Goal: Transaction & Acquisition: Book appointment/travel/reservation

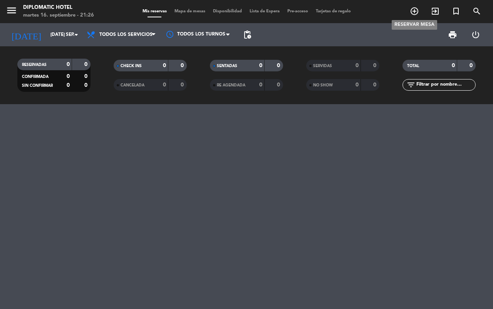
click at [412, 14] on icon "add_circle_outline" at bounding box center [414, 11] width 9 height 9
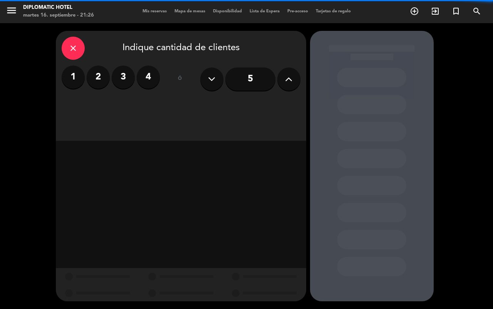
click at [101, 73] on label "2" at bounding box center [98, 76] width 23 height 23
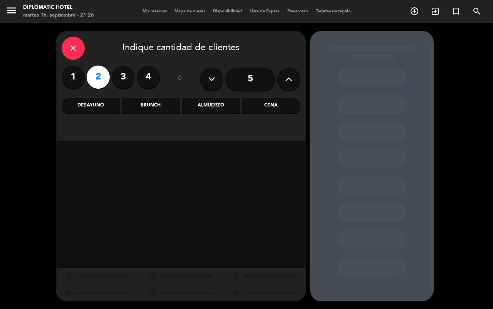
click at [277, 105] on div "Cena" at bounding box center [271, 105] width 58 height 15
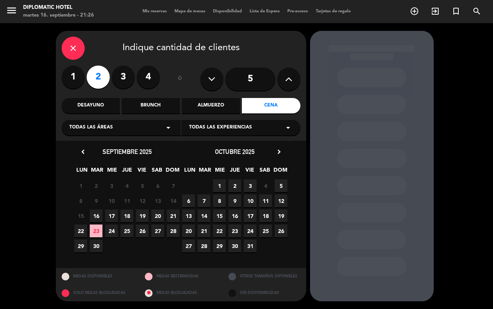
click at [144, 227] on span "26" at bounding box center [142, 230] width 13 height 13
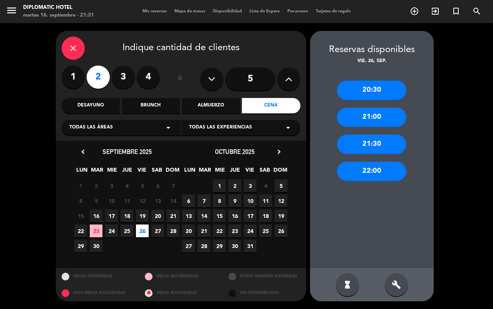
click at [372, 170] on div "22:00" at bounding box center [371, 170] width 69 height 19
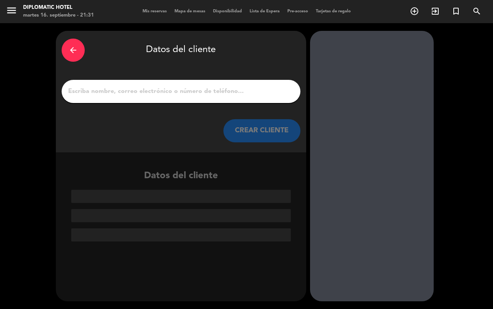
click at [198, 85] on div at bounding box center [181, 91] width 239 height 23
click at [195, 88] on input "1" at bounding box center [180, 91] width 227 height 11
click at [74, 46] on icon "arrow_back" at bounding box center [73, 49] width 9 height 9
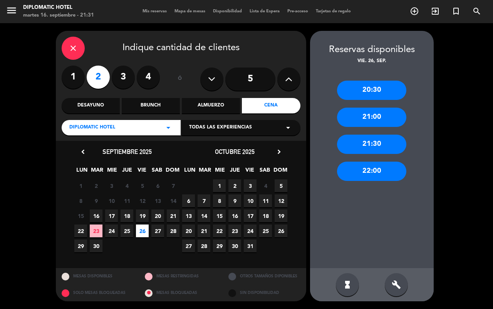
click at [139, 209] on span "19" at bounding box center [142, 215] width 13 height 13
click at [371, 174] on div "22:00" at bounding box center [371, 170] width 69 height 19
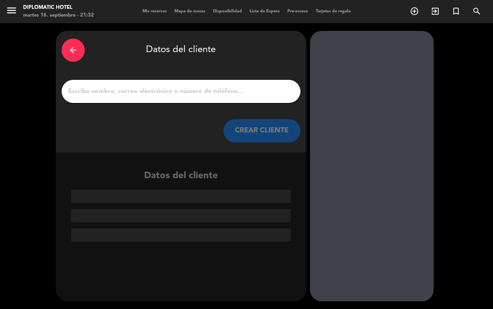
click at [192, 91] on input "1" at bounding box center [180, 91] width 227 height 11
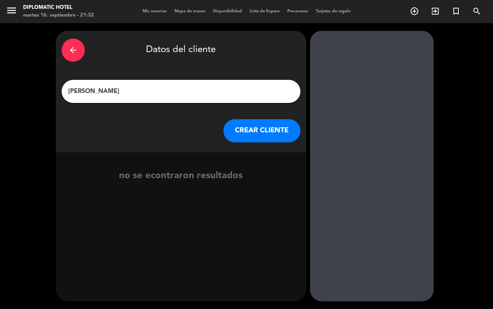
type input "[PERSON_NAME]"
click at [278, 131] on button "CREAR CLIENTE" at bounding box center [261, 130] width 77 height 23
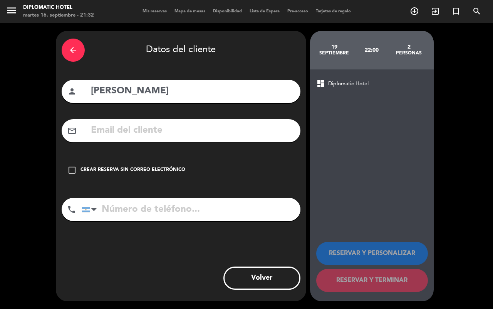
drag, startPoint x: 178, startPoint y: 172, endPoint x: 215, endPoint y: 178, distance: 37.4
click at [178, 171] on div "Crear reserva sin correo electrónico" at bounding box center [133, 170] width 105 height 8
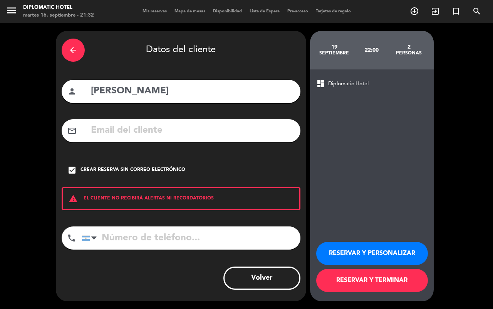
click at [149, 235] on input "tel" at bounding box center [191, 237] width 219 height 23
paste input "[PHONE_NUMBER]"
type input "[PHONE_NUMBER]"
click at [361, 259] on button "RESERVAR Y PERSONALIZAR" at bounding box center [372, 253] width 112 height 23
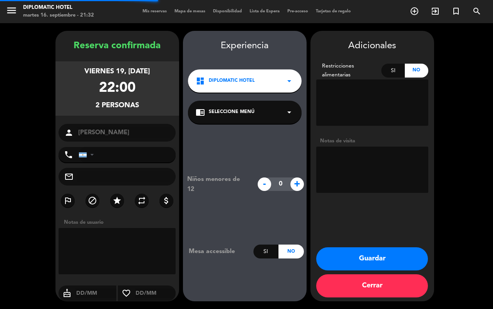
type input "[PHONE_NUMBER]"
click at [357, 153] on textarea at bounding box center [372, 169] width 112 height 46
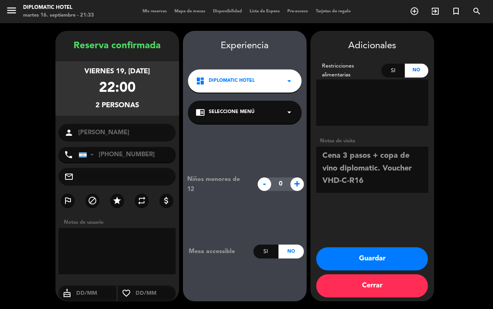
type textarea "Cena 3 pasos + copa de vino diplomatic. Voucher VHD-C-R16"
click at [371, 253] on button "Guardar" at bounding box center [372, 258] width 112 height 23
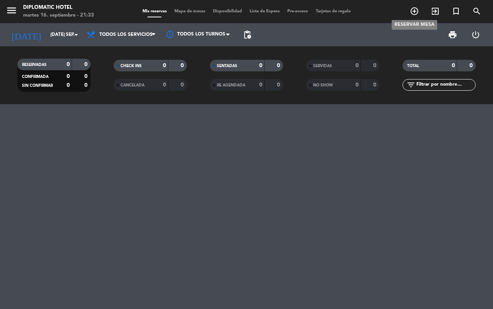
click at [413, 10] on icon "add_circle_outline" at bounding box center [414, 11] width 9 height 9
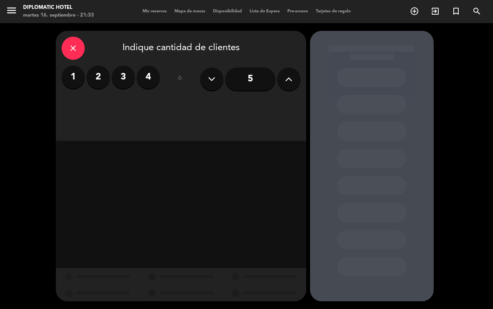
click at [101, 77] on label "2" at bounding box center [98, 76] width 23 height 23
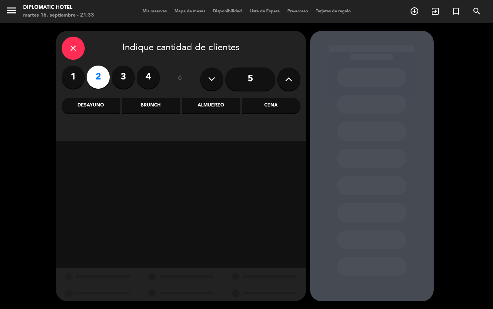
click at [103, 104] on div "Desayuno" at bounding box center [91, 105] width 58 height 15
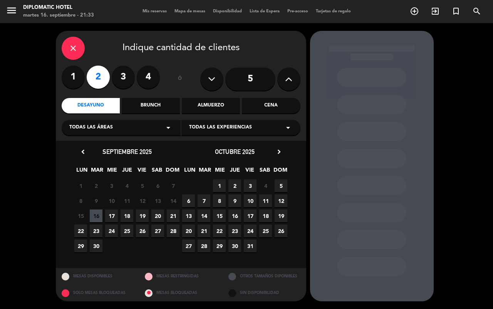
click at [161, 214] on span "20" at bounding box center [157, 215] width 13 height 13
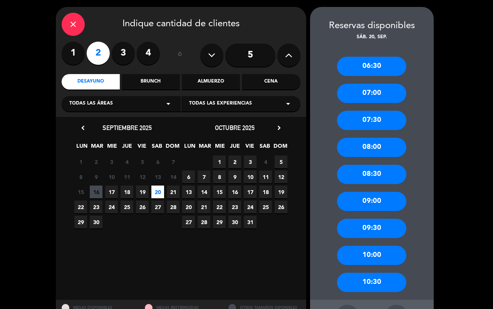
scroll to position [7, 0]
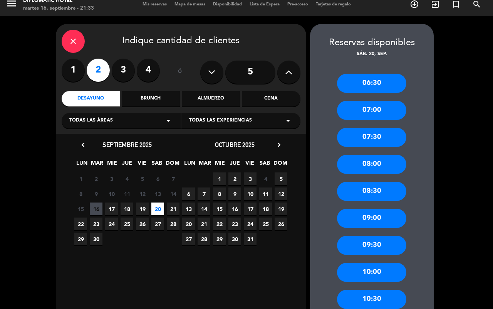
click at [388, 243] on div "09:30" at bounding box center [371, 244] width 69 height 19
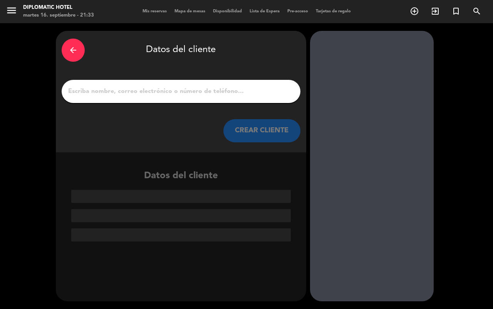
click at [183, 91] on input "1" at bounding box center [180, 91] width 227 height 11
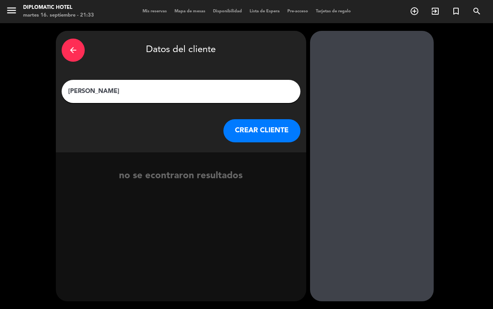
type input "[PERSON_NAME]"
click at [269, 127] on button "CREAR CLIENTE" at bounding box center [261, 130] width 77 height 23
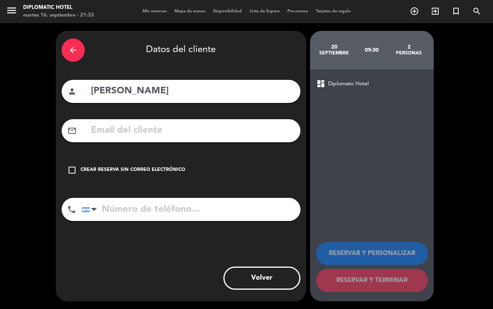
click at [138, 209] on input "tel" at bounding box center [191, 209] width 219 height 23
paste input "[PHONE_NUMBER]"
type input "[PHONE_NUMBER]"
click at [139, 166] on div "Crear reserva sin correo electrónico" at bounding box center [133, 170] width 105 height 8
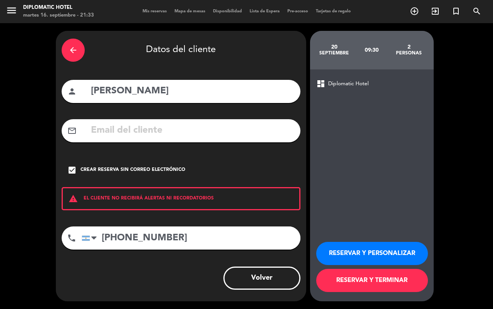
click at [411, 264] on button "RESERVAR Y PERSONALIZAR" at bounding box center [372, 253] width 112 height 23
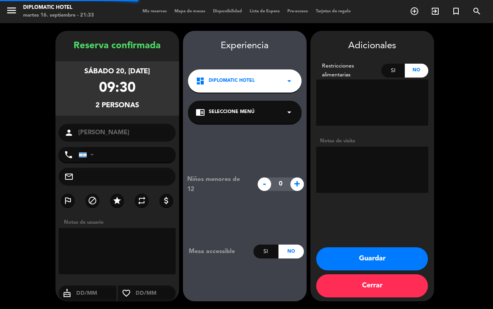
type input "[PHONE_NUMBER]"
click at [370, 157] on textarea at bounding box center [372, 169] width 112 height 46
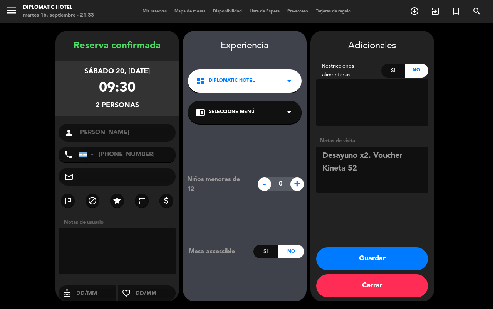
type textarea "Desayuno x2. Voucher Kineta 52"
click at [407, 253] on button "Guardar" at bounding box center [372, 258] width 112 height 23
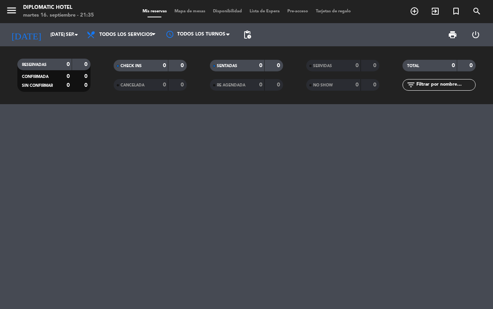
click at [236, 166] on div at bounding box center [246, 206] width 493 height 205
click at [52, 39] on input "[DATE] sep." at bounding box center [77, 34] width 61 height 13
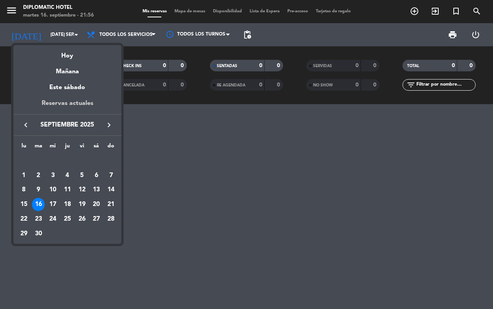
click at [74, 101] on div "Reservas actuales" at bounding box center [67, 106] width 108 height 16
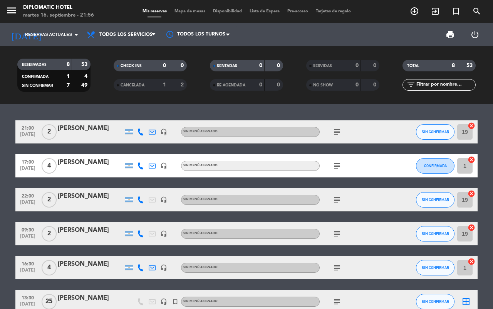
click at [0, 173] on bookings-row "21:00 [DATE] 2 [PERSON_NAME] headset_mic Sin menú asignado subject SIN CONFIRMA…" at bounding box center [246, 250] width 493 height 260
click at [343, 129] on div "subject" at bounding box center [354, 131] width 69 height 23
click at [339, 128] on icon "subject" at bounding box center [336, 131] width 9 height 9
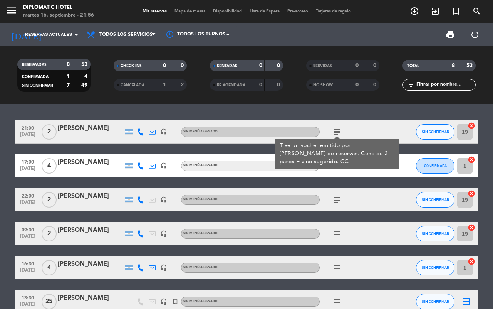
click at [369, 128] on div "subject Trae un vocher emitido por [PERSON_NAME] de reservas. Cena de 3 pasos +…" at bounding box center [354, 131] width 69 height 23
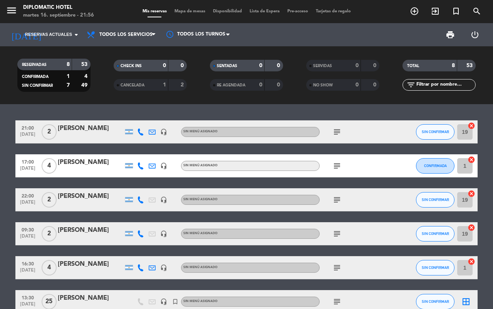
click at [0, 181] on bookings-row "21:00 [DATE] 2 [PERSON_NAME] headset_mic Sin menú asignado subject SIN CONFIRMA…" at bounding box center [246, 250] width 493 height 260
click at [339, 129] on icon "subject" at bounding box center [336, 131] width 9 height 9
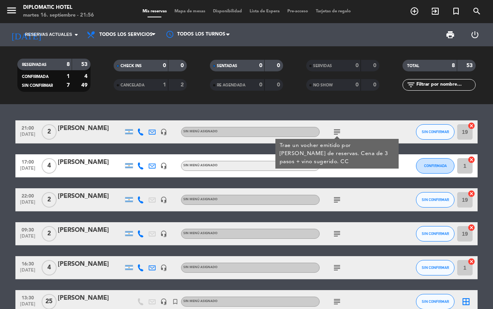
click at [0, 137] on bookings-row "21:00 [DATE] 2 [PERSON_NAME] headset_mic Sin menú asignado subject Trae un voch…" at bounding box center [246, 250] width 493 height 260
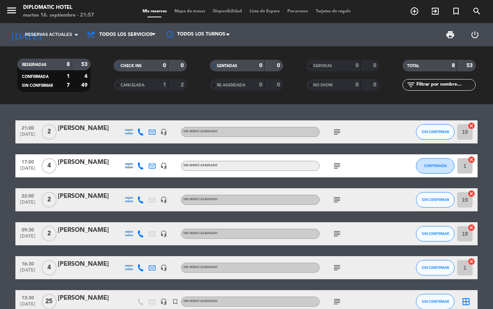
click at [339, 161] on icon "subject" at bounding box center [336, 165] width 9 height 9
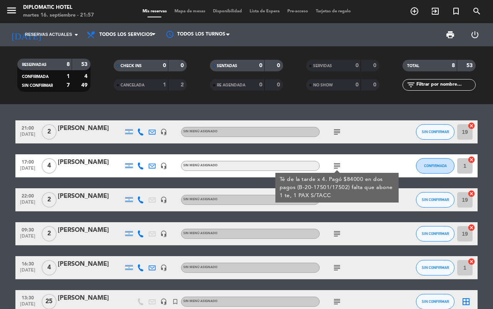
click at [336, 130] on icon "subject" at bounding box center [336, 131] width 9 height 9
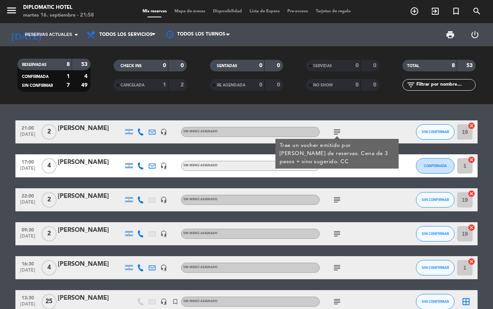
click at [0, 188] on bookings-row "21:00 [DATE] 2 [PERSON_NAME] headset_mic Sin menú asignado subject Trae un voch…" at bounding box center [246, 250] width 493 height 260
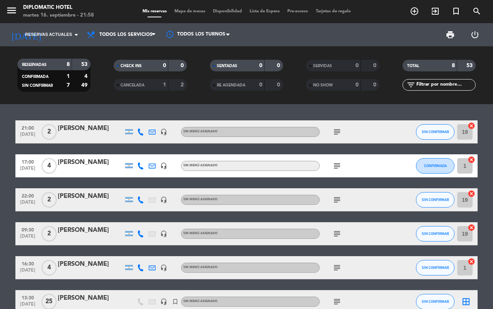
click at [0, 217] on bookings-row "21:00 [DATE] 2 [PERSON_NAME] headset_mic Sin menú asignado subject SIN CONFIRMA…" at bounding box center [246, 250] width 493 height 260
click at [0, 226] on bookings-row "21:00 [DATE] 2 [PERSON_NAME] headset_mic Sin menú asignado subject SIN CONFIRMA…" at bounding box center [246, 250] width 493 height 260
click at [0, 180] on bookings-row "21:00 [DATE] 2 [PERSON_NAME] headset_mic Sin menú asignado subject SIN CONFIRMA…" at bounding box center [246, 250] width 493 height 260
click at [0, 198] on bookings-row "21:00 [DATE] 2 [PERSON_NAME] headset_mic Sin menú asignado subject SIN CONFIRMA…" at bounding box center [246, 250] width 493 height 260
click at [0, 187] on bookings-row "21:00 [DATE] 2 [PERSON_NAME] headset_mic Sin menú asignado subject SIN CONFIRMA…" at bounding box center [246, 250] width 493 height 260
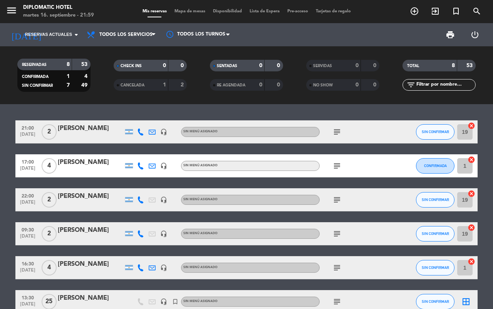
click at [338, 165] on icon "subject" at bounding box center [336, 165] width 9 height 9
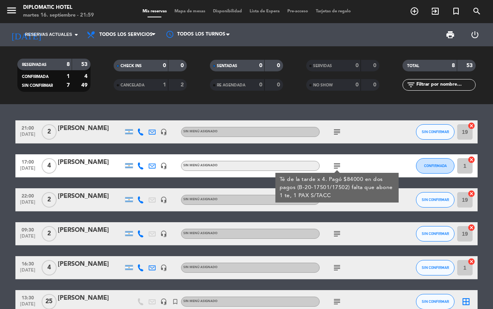
click at [0, 193] on bookings-row "21:00 [DATE] 2 [PERSON_NAME] headset_mic Sin menú asignado subject SIN CONFIRMA…" at bounding box center [246, 250] width 493 height 260
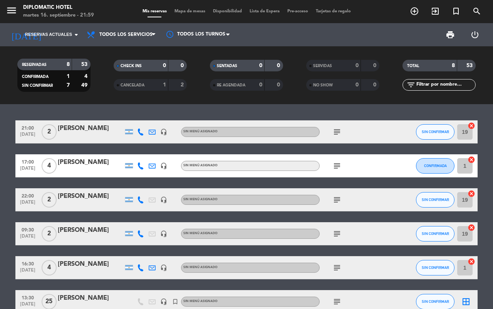
scroll to position [48, 0]
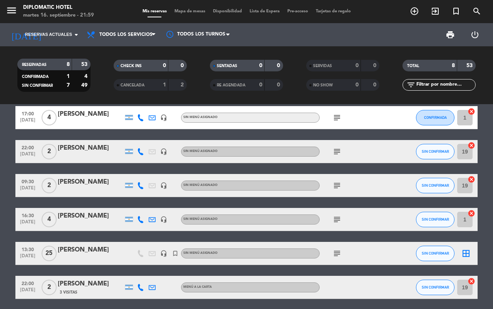
click at [332, 154] on icon "subject" at bounding box center [336, 151] width 9 height 9
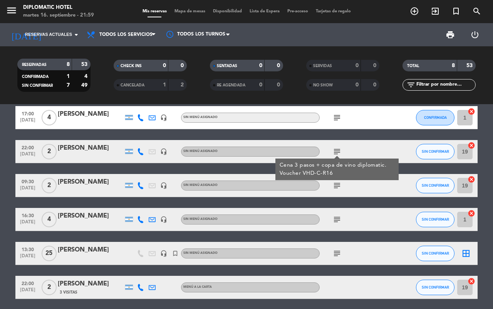
click at [0, 187] on bookings-row "21:00 [DATE] 2 [PERSON_NAME] headset_mic Sin menú asignado subject SIN CONFIRMA…" at bounding box center [246, 202] width 493 height 260
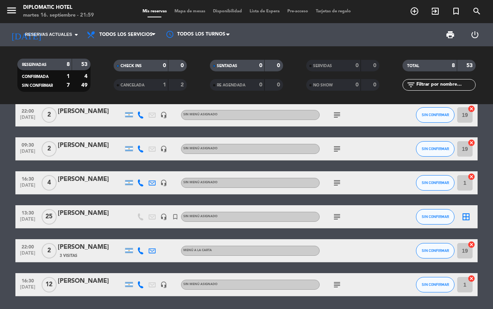
scroll to position [96, 0]
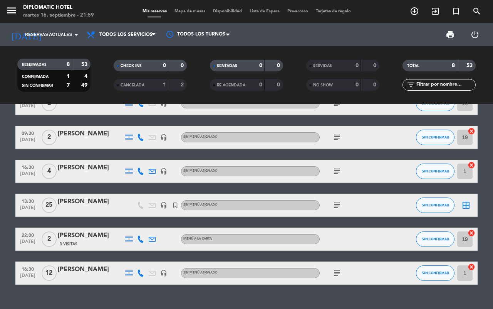
click at [338, 136] on icon "subject" at bounding box center [336, 137] width 9 height 9
click at [368, 135] on div "subject Desayuno x2. Voucher Kineta 52" at bounding box center [354, 137] width 69 height 23
click at [342, 168] on span "subject" at bounding box center [337, 170] width 12 height 9
click at [340, 168] on icon "subject" at bounding box center [336, 170] width 9 height 9
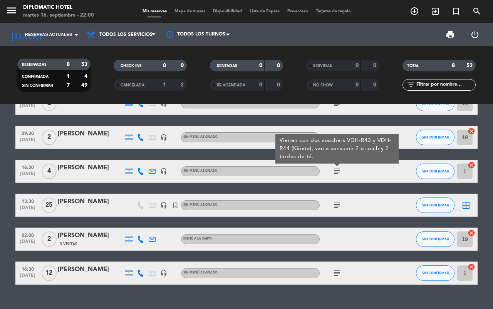
click at [0, 205] on bookings-row "21:00 [DATE] 2 [PERSON_NAME] headset_mic Sin menú asignado subject SIN CONFIRMA…" at bounding box center [246, 154] width 493 height 260
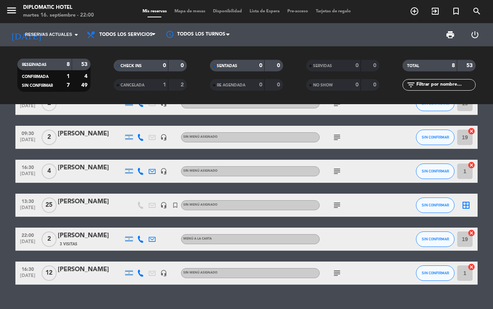
scroll to position [110, 0]
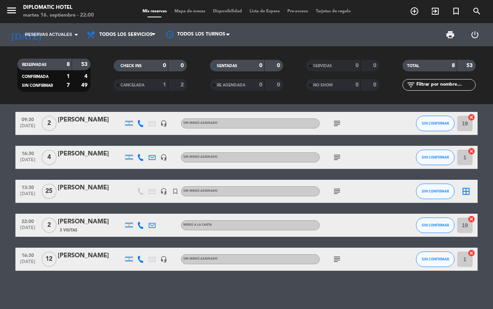
click at [341, 187] on icon "subject" at bounding box center [336, 190] width 9 height 9
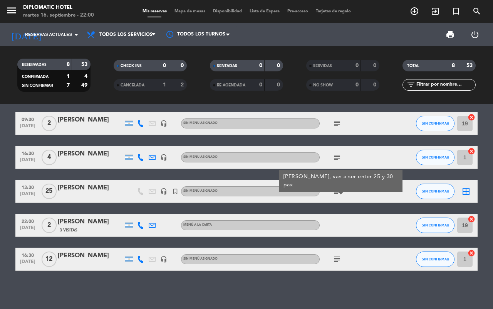
click at [351, 206] on div "21:00 [DATE] 2 [PERSON_NAME] headset_mic Sin menú asignado subject SIN CONFIRMA…" at bounding box center [246, 140] width 462 height 260
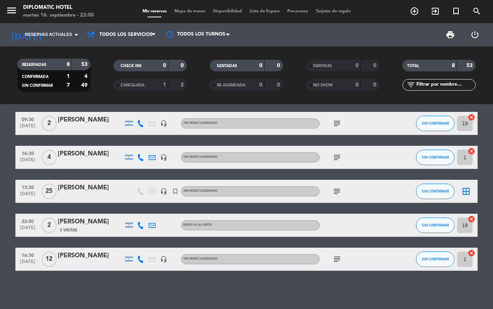
click at [71, 232] on span "3 Visitas" at bounding box center [69, 230] width 18 height 6
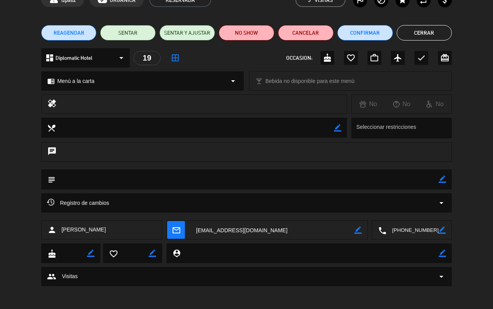
scroll to position [0, 0]
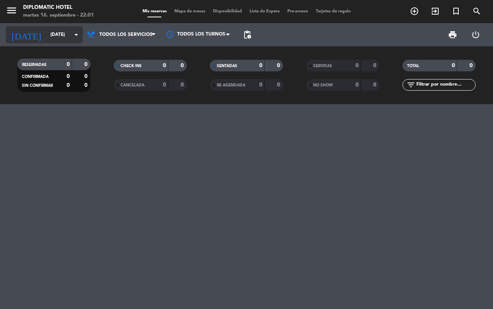
click at [47, 37] on input "[DATE] sep." at bounding box center [77, 34] width 61 height 13
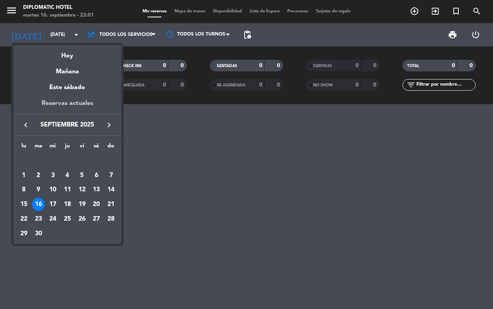
click at [71, 102] on div "Reservas actuales" at bounding box center [67, 106] width 108 height 16
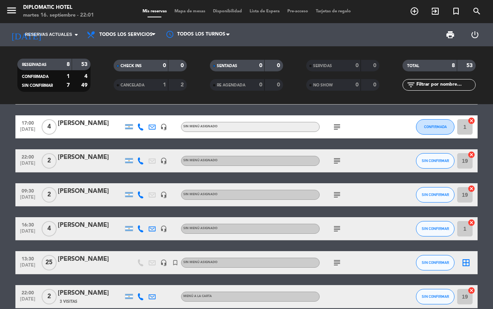
scroll to position [96, 0]
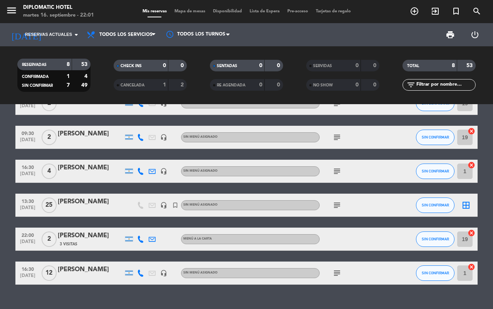
click at [339, 273] on icon "subject" at bounding box center [336, 272] width 9 height 9
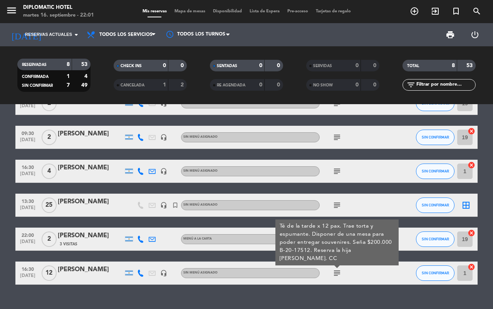
click at [1, 258] on bookings-row "21:00 sep. 17 2 Julián Álvarez headset_mic Sin menú asignado subject SIN CONFIR…" at bounding box center [246, 154] width 493 height 260
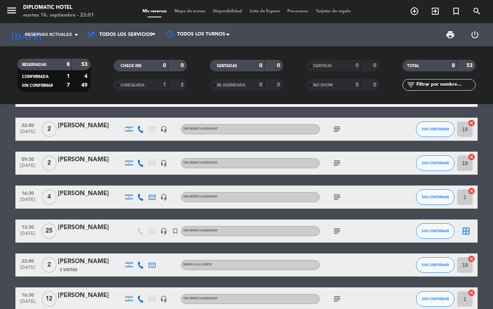
scroll to position [14, 0]
